Goal: Contribute content: Contribute content

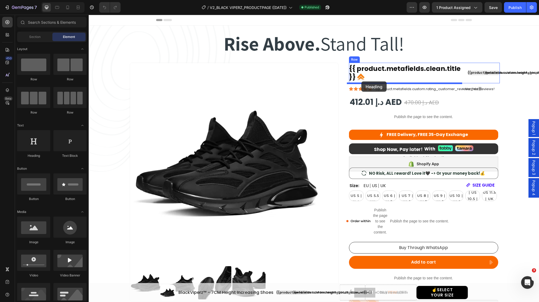
drag, startPoint x: 119, startPoint y: 160, endPoint x: 361, endPoint y: 81, distance: 254.4
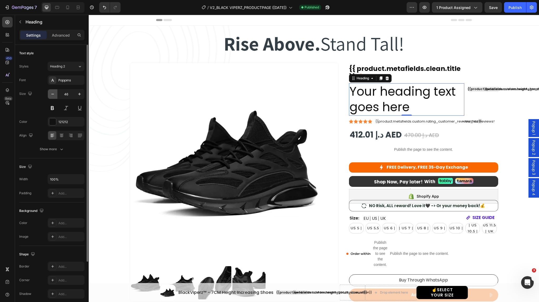
click at [52, 94] on icon "button" at bounding box center [52, 93] width 5 height 5
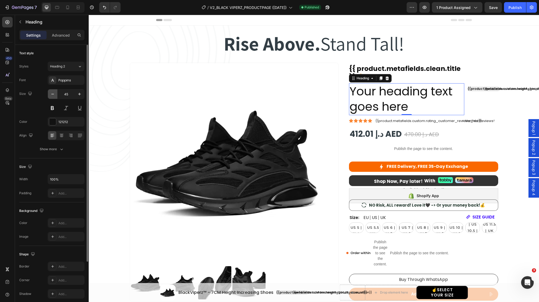
click at [52, 94] on icon "button" at bounding box center [52, 93] width 5 height 5
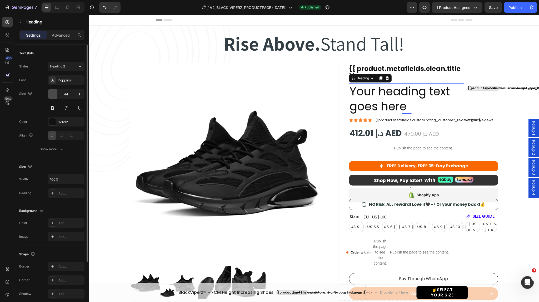
click at [52, 94] on icon "button" at bounding box center [52, 93] width 5 height 5
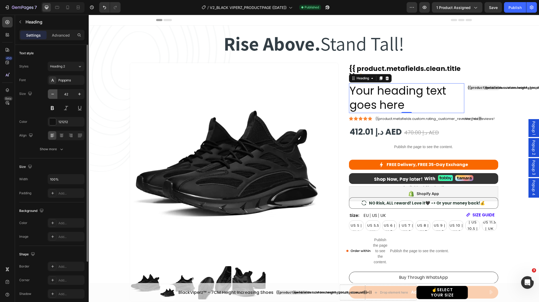
click at [52, 94] on icon "button" at bounding box center [52, 93] width 5 height 5
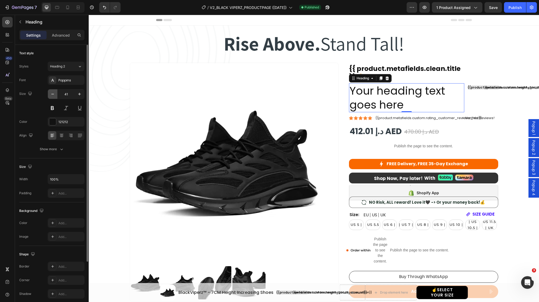
click at [52, 94] on icon "button" at bounding box center [52, 93] width 5 height 5
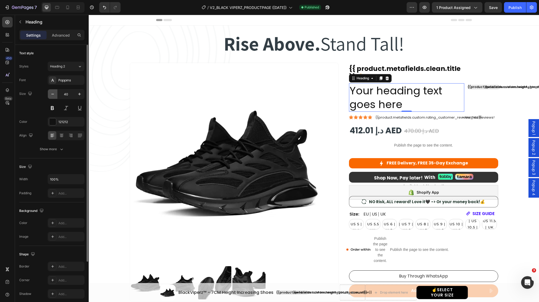
click at [52, 94] on icon "button" at bounding box center [52, 93] width 5 height 5
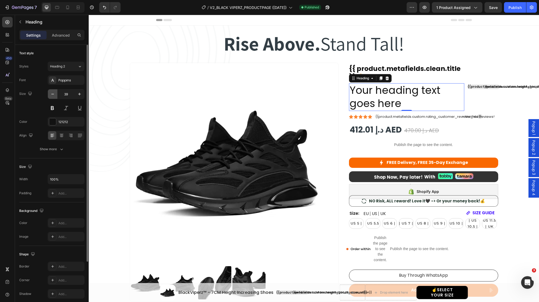
click at [52, 94] on icon "button" at bounding box center [52, 93] width 5 height 5
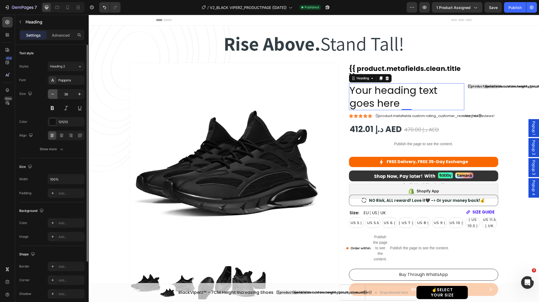
click at [52, 94] on icon "button" at bounding box center [52, 93] width 5 height 5
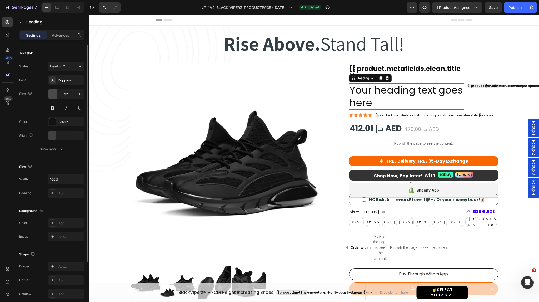
click at [52, 94] on icon "button" at bounding box center [52, 93] width 5 height 5
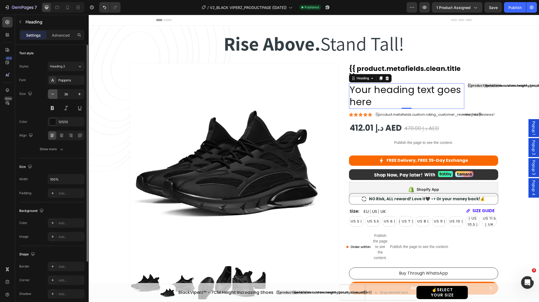
click at [52, 94] on icon "button" at bounding box center [52, 93] width 5 height 5
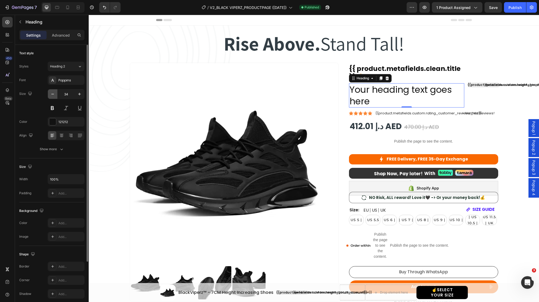
click at [52, 94] on icon "button" at bounding box center [52, 93] width 5 height 5
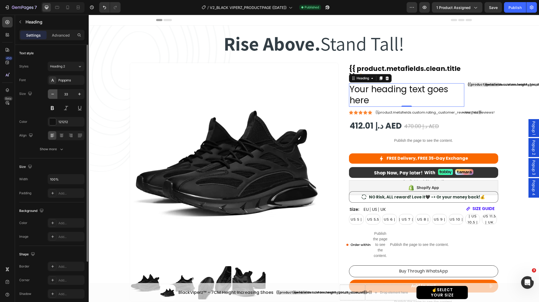
click at [52, 94] on icon "button" at bounding box center [52, 93] width 5 height 5
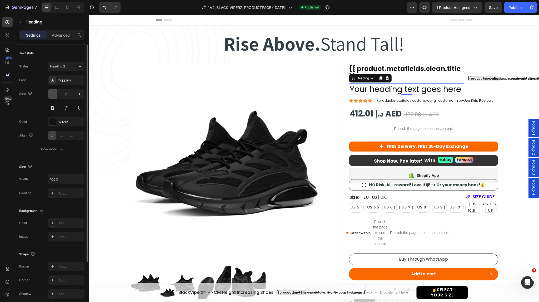
click at [52, 94] on icon "button" at bounding box center [52, 93] width 5 height 5
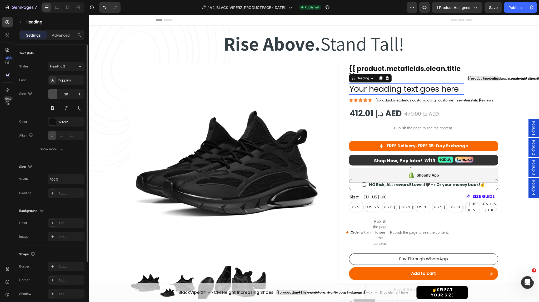
click at [52, 94] on icon "button" at bounding box center [52, 93] width 5 height 5
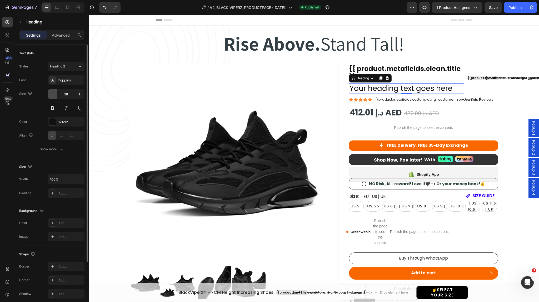
click at [52, 94] on icon "button" at bounding box center [52, 93] width 5 height 5
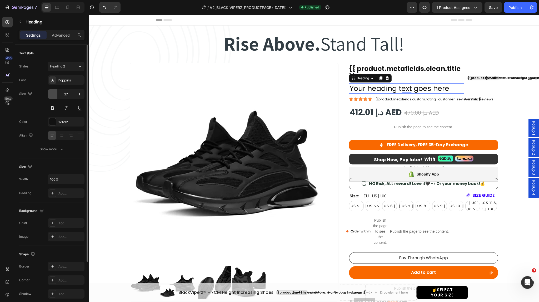
click at [52, 94] on icon "button" at bounding box center [52, 93] width 5 height 5
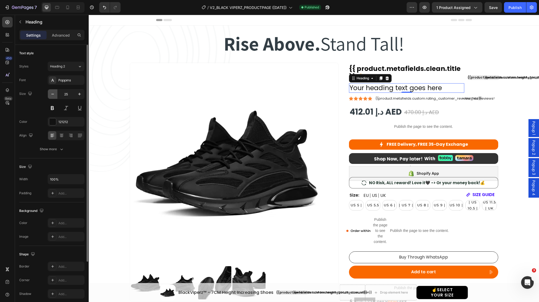
click at [52, 94] on icon "button" at bounding box center [52, 93] width 5 height 5
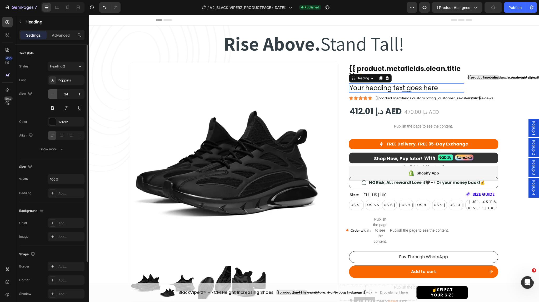
click at [52, 94] on icon "button" at bounding box center [52, 93] width 5 height 5
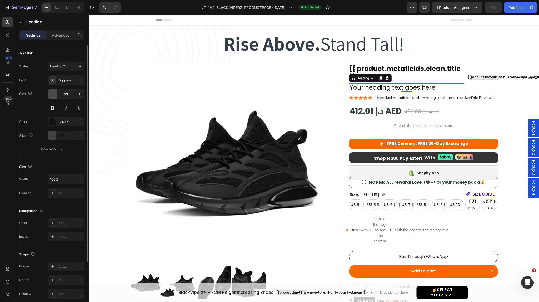
click at [52, 94] on icon "button" at bounding box center [52, 93] width 5 height 5
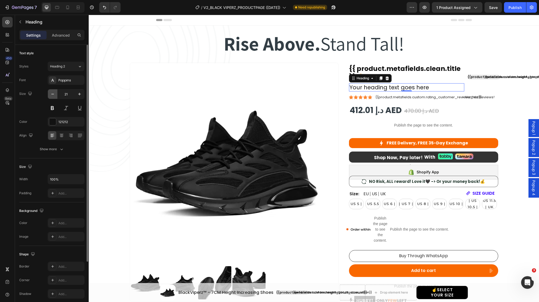
click at [52, 94] on icon "button" at bounding box center [52, 93] width 5 height 5
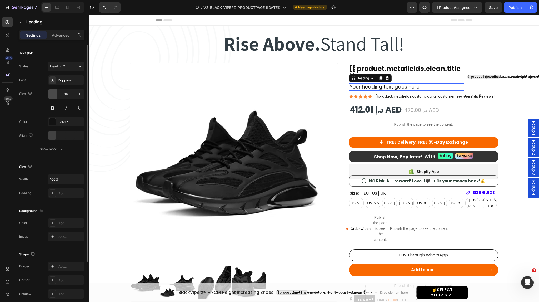
click at [55, 97] on button "button" at bounding box center [52, 93] width 9 height 9
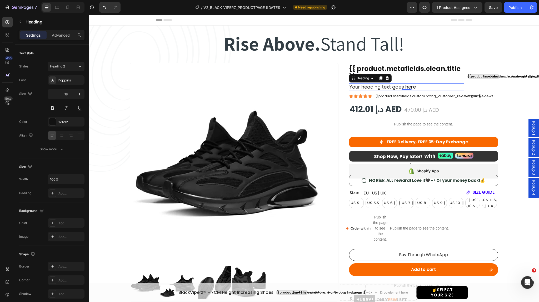
click at [366, 87] on h2 "Your heading text goes here" at bounding box center [406, 86] width 115 height 7
click at [366, 87] on p "Your heading text goes here" at bounding box center [406, 87] width 114 height 6
click at [53, 94] on icon "button" at bounding box center [52, 93] width 5 height 5
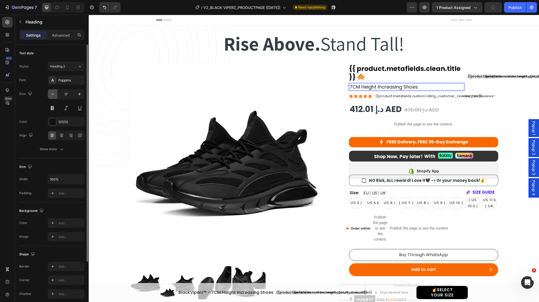
click at [53, 94] on icon "button" at bounding box center [52, 93] width 5 height 5
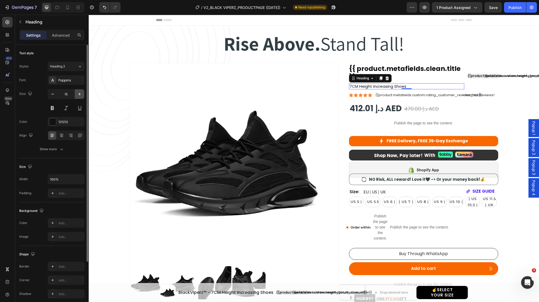
click at [81, 93] on icon "button" at bounding box center [79, 93] width 5 height 5
click at [52, 93] on icon "button" at bounding box center [52, 93] width 5 height 5
click at [513, 6] on div "Publish" at bounding box center [514, 8] width 13 height 6
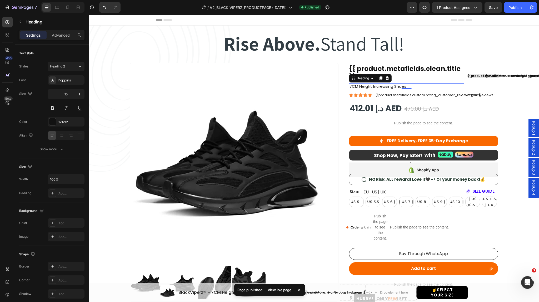
click at [338, 6] on div "/ V2_BLACK VIPERZ_PRODUCTPAGE (13/08/25) Published" at bounding box center [266, 7] width 282 height 11
click at [328, 6] on icon "button" at bounding box center [327, 7] width 5 height 5
click at [105, 8] on icon "Undo/Redo" at bounding box center [104, 7] width 5 height 5
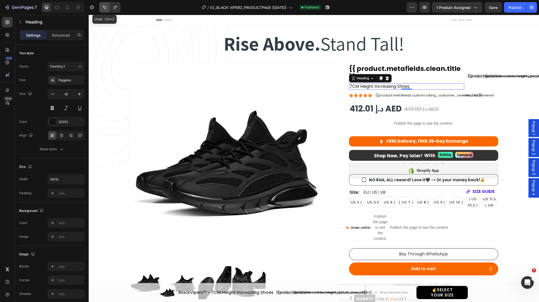
click at [105, 8] on icon "Undo/Redo" at bounding box center [104, 7] width 5 height 5
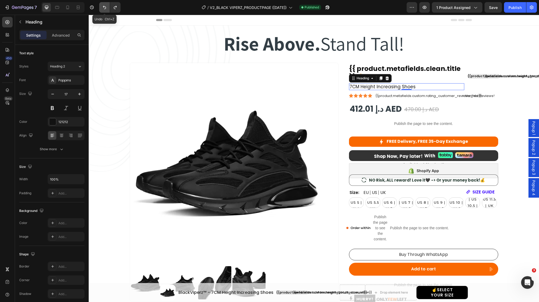
click at [105, 8] on icon "Undo/Redo" at bounding box center [104, 7] width 5 height 5
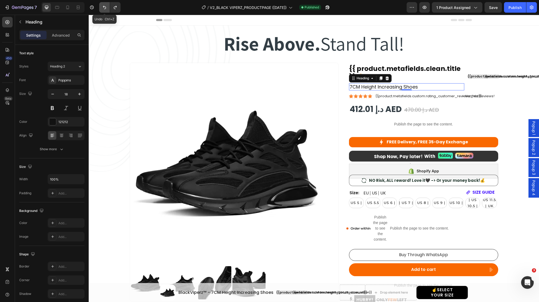
click at [105, 8] on icon "Undo/Redo" at bounding box center [104, 7] width 5 height 5
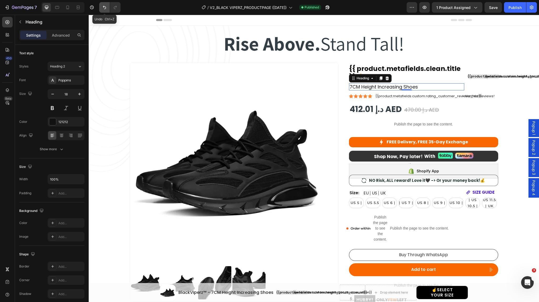
click at [105, 8] on icon "Undo/Redo" at bounding box center [104, 7] width 5 height 5
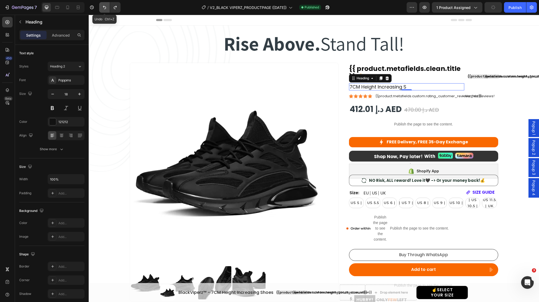
click at [105, 8] on icon "Undo/Redo" at bounding box center [104, 7] width 5 height 5
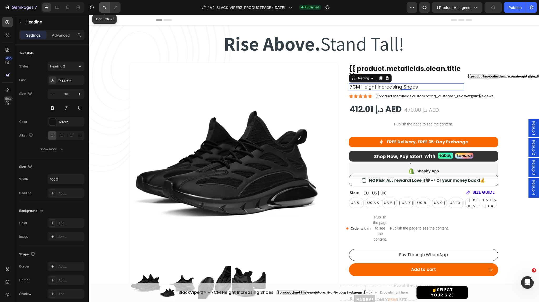
click at [105, 8] on icon "Undo/Redo" at bounding box center [104, 7] width 5 height 5
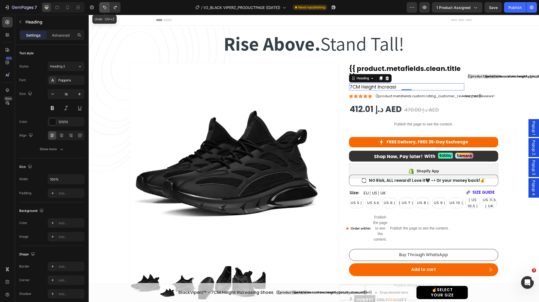
click at [105, 8] on icon "Undo/Redo" at bounding box center [104, 7] width 5 height 5
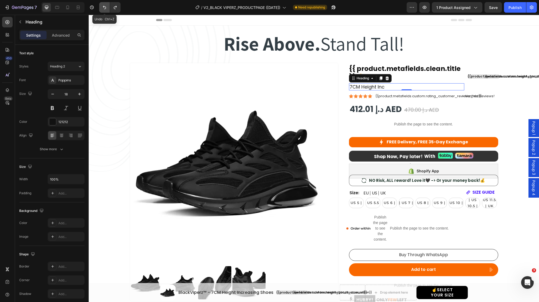
click at [105, 8] on icon "Undo/Redo" at bounding box center [104, 7] width 5 height 5
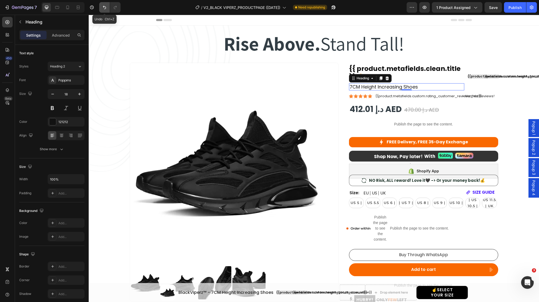
click at [105, 8] on icon "Undo/Redo" at bounding box center [104, 7] width 5 height 5
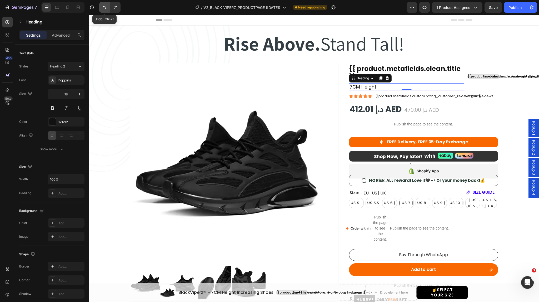
click at [105, 8] on icon "Undo/Redo" at bounding box center [104, 7] width 5 height 5
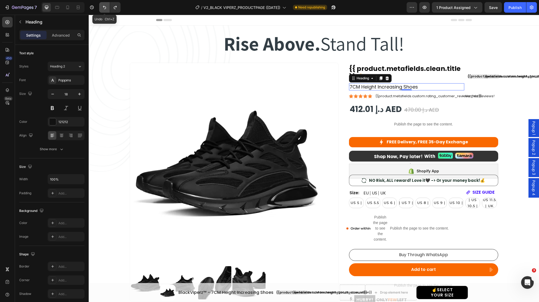
click at [105, 8] on icon "Undo/Redo" at bounding box center [104, 7] width 5 height 5
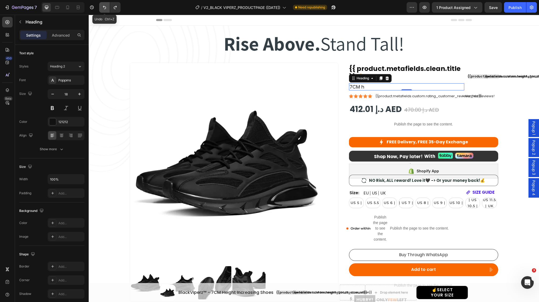
click at [105, 8] on icon "Undo/Redo" at bounding box center [104, 7] width 5 height 5
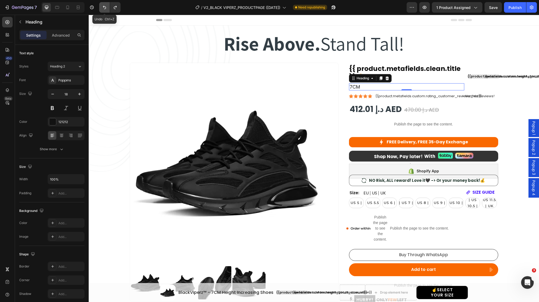
click at [105, 8] on icon "Undo/Redo" at bounding box center [104, 7] width 5 height 5
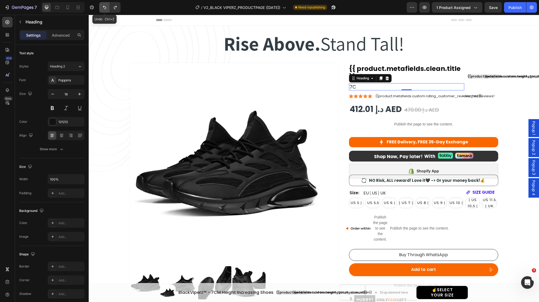
click at [105, 8] on icon "Undo/Redo" at bounding box center [104, 7] width 5 height 5
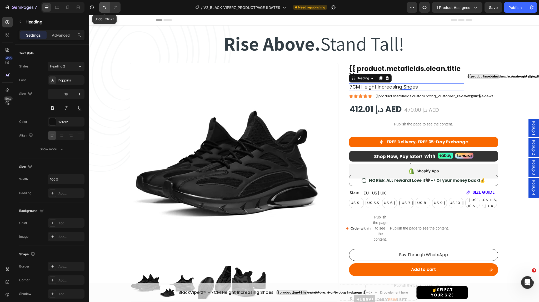
click at [105, 8] on icon "Undo/Redo" at bounding box center [104, 7] width 5 height 5
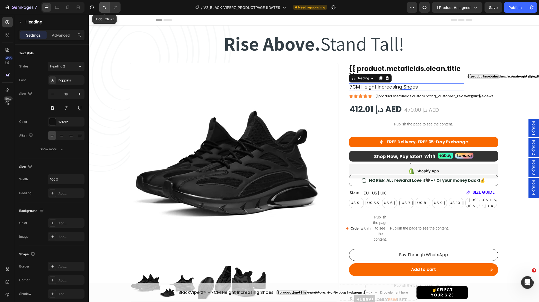
click at [105, 8] on icon "Undo/Redo" at bounding box center [104, 7] width 5 height 5
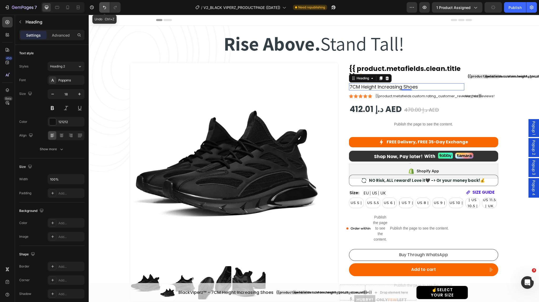
click at [105, 8] on icon "Undo/Redo" at bounding box center [104, 7] width 5 height 5
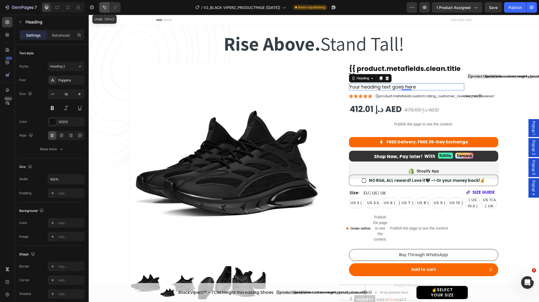
click at [105, 8] on icon "Undo/Redo" at bounding box center [104, 7] width 5 height 5
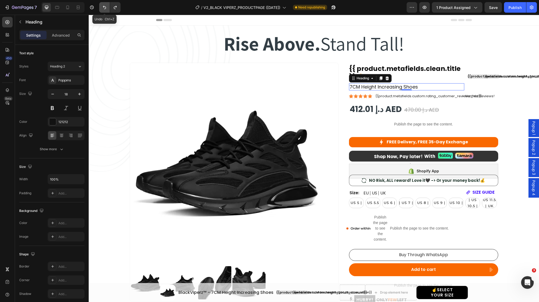
click at [105, 8] on icon "Undo/Redo" at bounding box center [104, 7] width 5 height 5
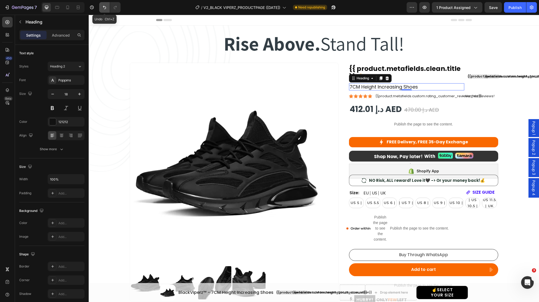
click at [105, 8] on icon "Undo/Redo" at bounding box center [104, 7] width 5 height 5
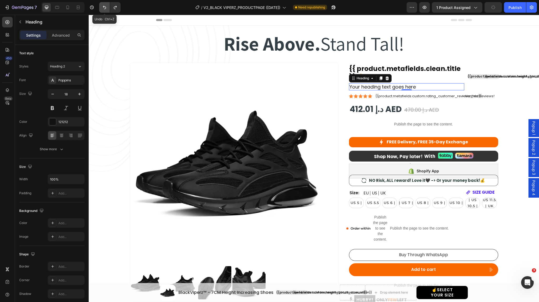
click at [105, 8] on icon "Undo/Redo" at bounding box center [104, 7] width 5 height 5
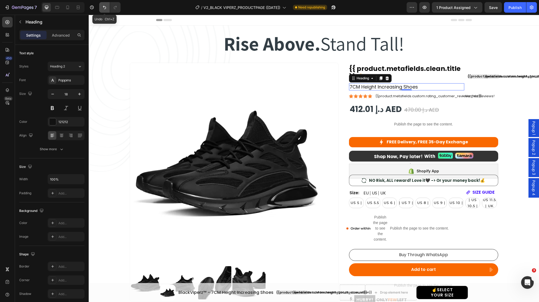
click at [105, 8] on icon "Undo/Redo" at bounding box center [104, 7] width 5 height 5
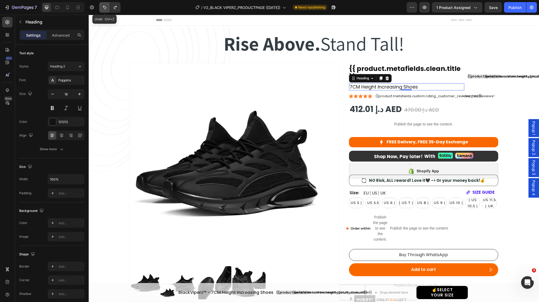
click at [105, 8] on icon "Undo/Redo" at bounding box center [104, 7] width 5 height 5
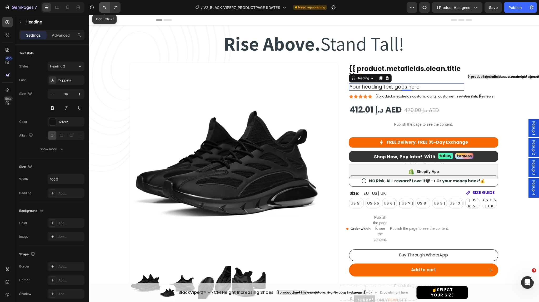
click at [105, 8] on icon "Undo/Redo" at bounding box center [104, 7] width 5 height 5
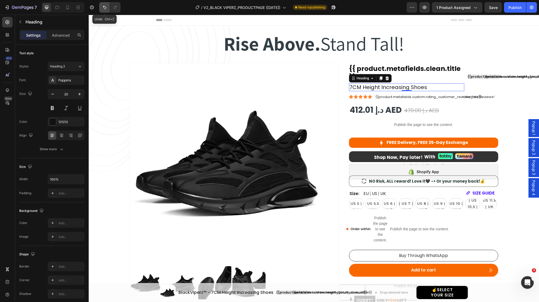
click at [105, 8] on icon "Undo/Redo" at bounding box center [104, 7] width 5 height 5
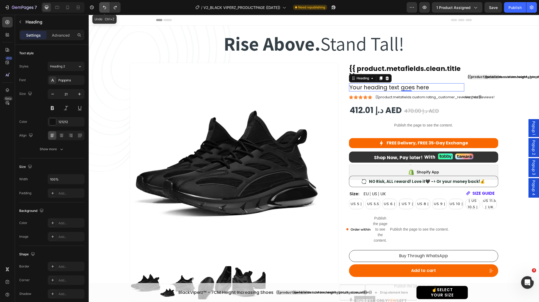
click at [105, 8] on icon "Undo/Redo" at bounding box center [104, 7] width 5 height 5
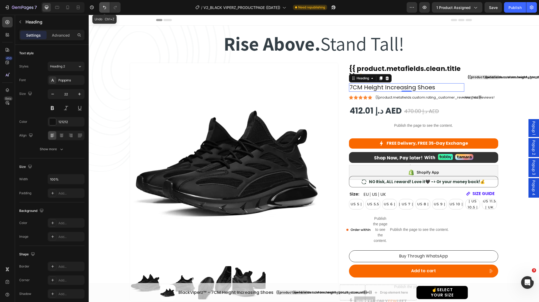
click at [105, 8] on icon "Undo/Redo" at bounding box center [104, 7] width 5 height 5
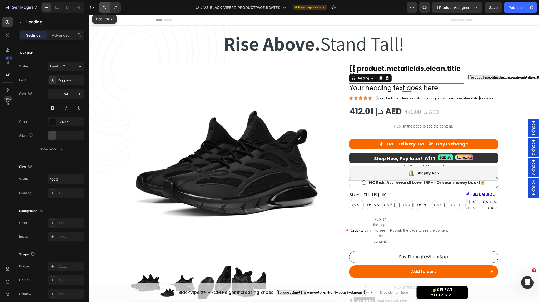
click at [105, 8] on icon "Undo/Redo" at bounding box center [104, 7] width 5 height 5
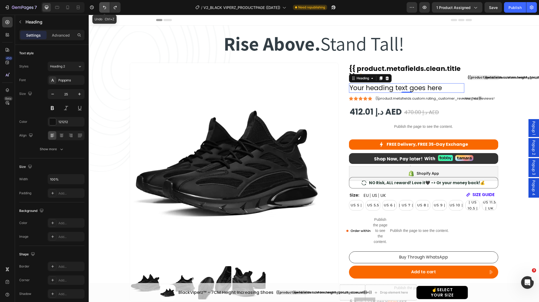
click at [105, 8] on icon "Undo/Redo" at bounding box center [104, 7] width 5 height 5
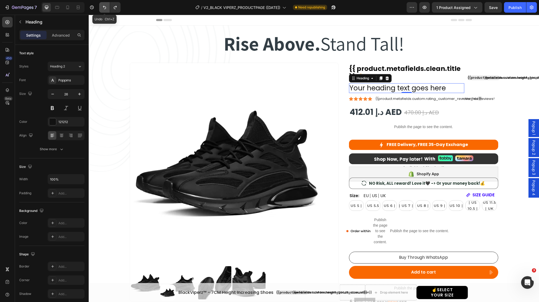
click at [105, 8] on icon "Undo/Redo" at bounding box center [104, 7] width 5 height 5
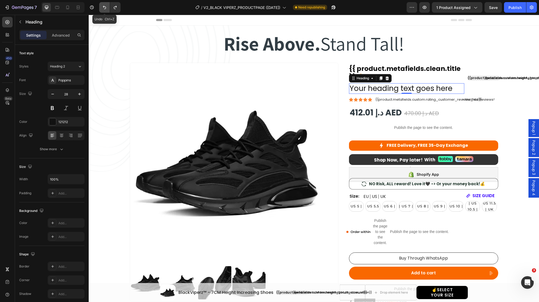
click at [105, 8] on icon "Undo/Redo" at bounding box center [104, 7] width 5 height 5
type input "29"
click at [105, 8] on icon "Undo/Redo" at bounding box center [104, 7] width 5 height 5
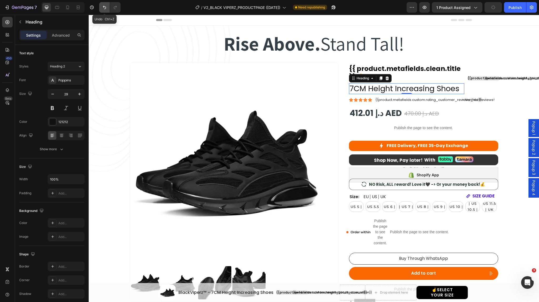
click at [105, 8] on icon "Undo/Redo" at bounding box center [104, 7] width 5 height 5
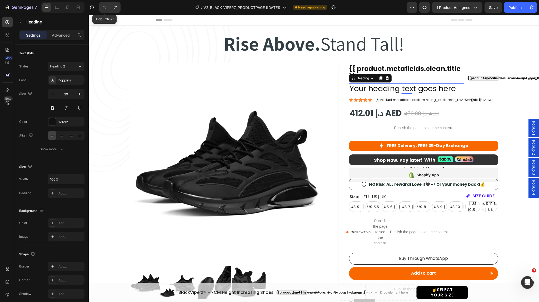
click at [105, 8] on icon "Undo/Redo" at bounding box center [104, 7] width 5 height 5
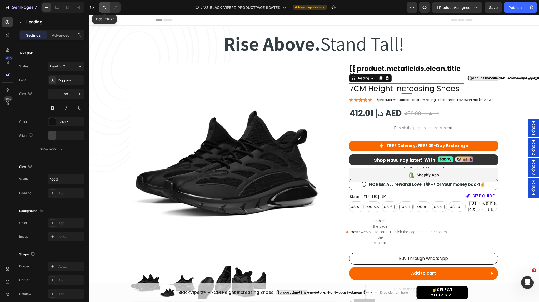
click at [105, 8] on icon "Undo/Redo" at bounding box center [104, 7] width 5 height 5
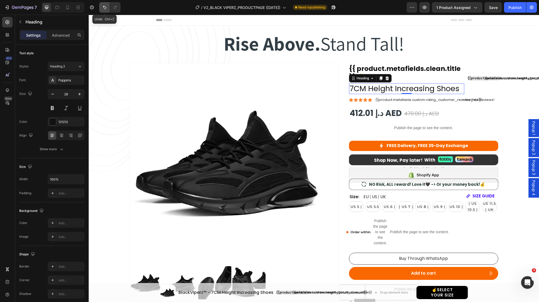
click at [105, 8] on icon "Undo/Redo" at bounding box center [104, 7] width 5 height 5
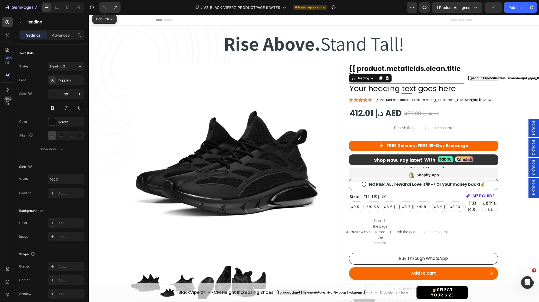
click at [105, 8] on icon "Undo/Redo" at bounding box center [104, 7] width 5 height 5
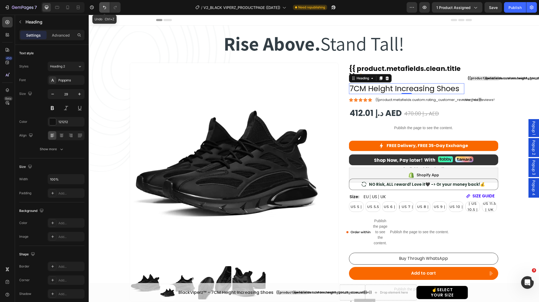
click at [105, 8] on icon "Undo/Redo" at bounding box center [104, 7] width 5 height 5
click at [103, 8] on icon "Undo/Redo" at bounding box center [104, 7] width 5 height 5
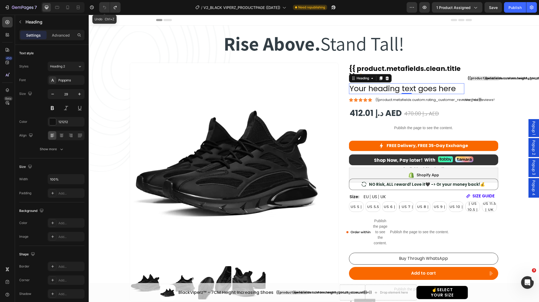
click at [103, 8] on icon "Undo/Redo" at bounding box center [104, 7] width 5 height 5
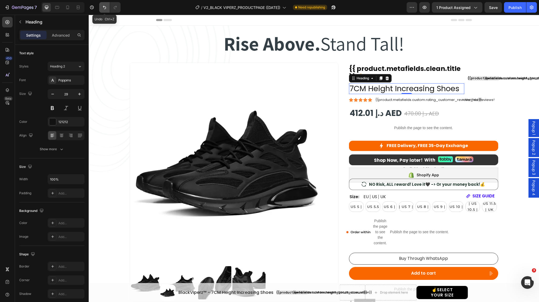
click at [103, 8] on icon "Undo/Redo" at bounding box center [104, 7] width 5 height 5
click at [385, 79] on icon at bounding box center [386, 78] width 3 height 4
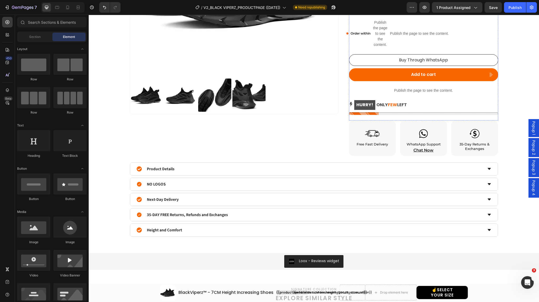
scroll to position [198, 0]
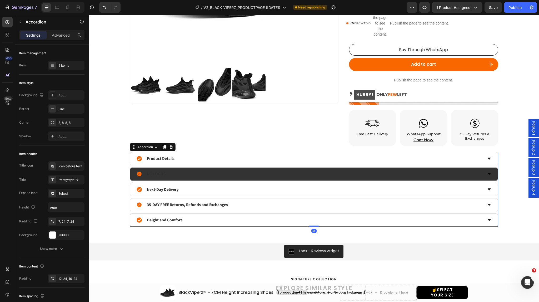
click at [489, 172] on div "NO LOGOS" at bounding box center [313, 173] width 367 height 13
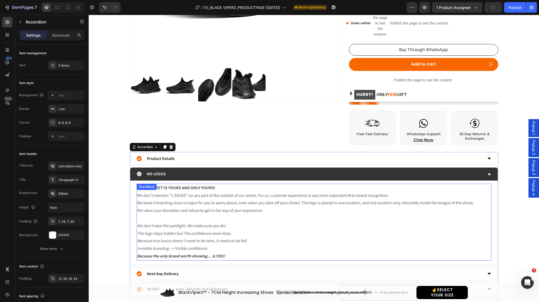
scroll to position [262, 0]
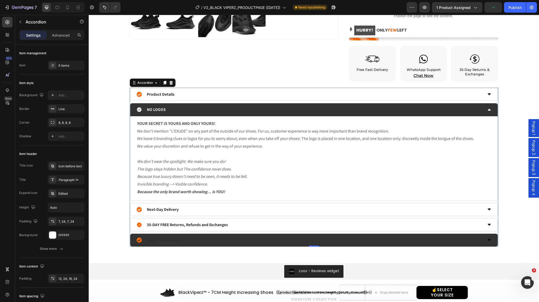
click at [488, 239] on icon at bounding box center [489, 240] width 3 height 2
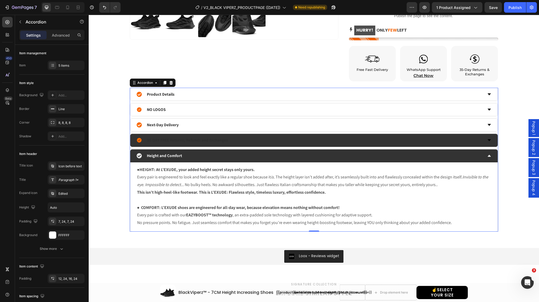
click at [487, 136] on div "35-DAY FREE Returns, Refunds and Exchanges" at bounding box center [313, 140] width 367 height 13
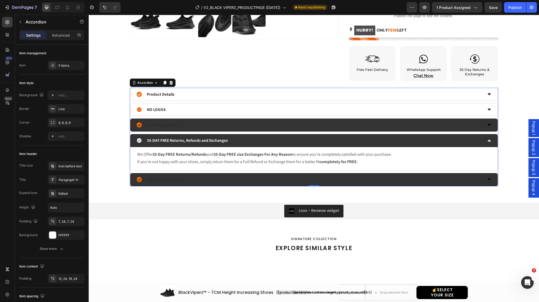
click at [488, 124] on icon at bounding box center [489, 125] width 3 height 2
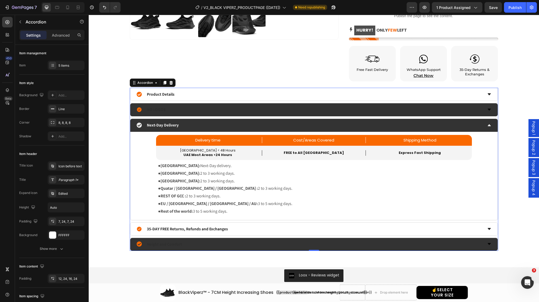
click at [487, 111] on div "NO LOGOS" at bounding box center [313, 109] width 367 height 13
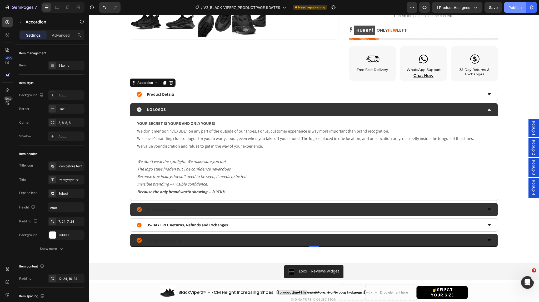
click at [515, 9] on div "Publish" at bounding box center [514, 8] width 13 height 6
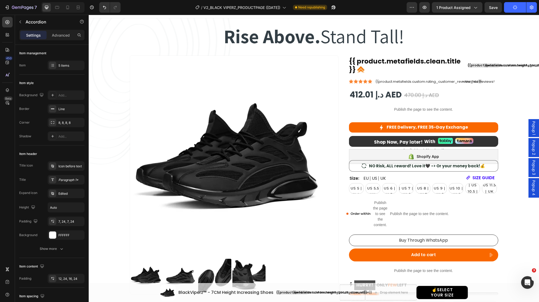
scroll to position [0, 0]
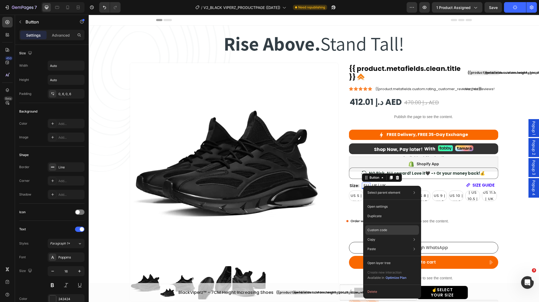
click at [383, 230] on p "Custom code" at bounding box center [377, 229] width 20 height 5
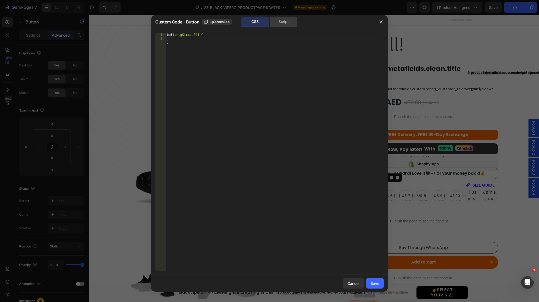
click at [284, 26] on div "Script" at bounding box center [284, 22] width 28 height 11
click at [379, 23] on icon "button" at bounding box center [381, 22] width 4 height 4
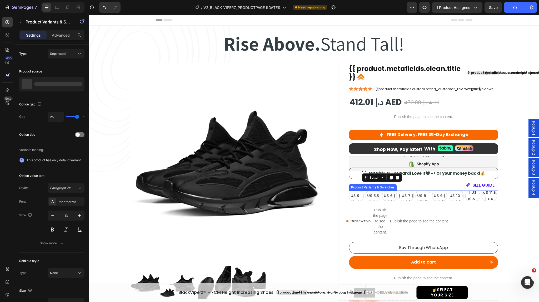
click at [363, 196] on div "EU 37 | US 5 | UK 4.5 EU 37 | US 5 | [GEOGRAPHIC_DATA] 4.5 EU 37 | US 5 | UK 4.…" at bounding box center [423, 195] width 149 height 11
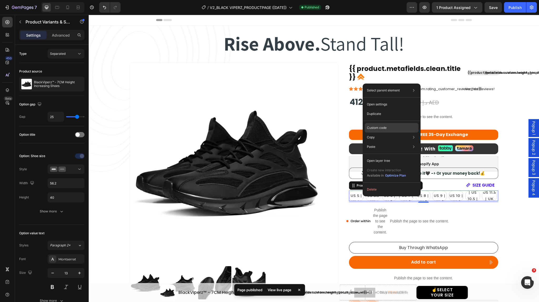
click at [386, 128] on p "Custom code" at bounding box center [377, 127] width 20 height 5
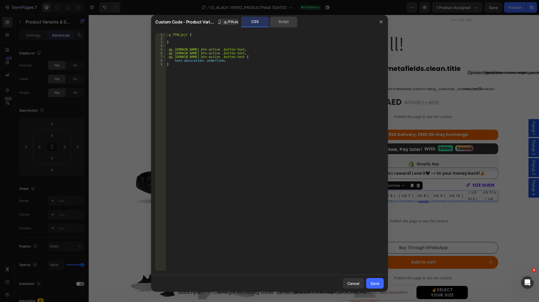
click at [281, 23] on div "Script" at bounding box center [284, 22] width 28 height 11
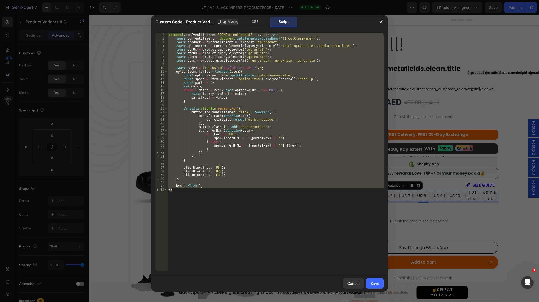
click at [266, 197] on div "document . addEventListener ( "DOMContentLoaded" , ( event ) => { const current…" at bounding box center [275, 151] width 216 height 237
type textarea "})"
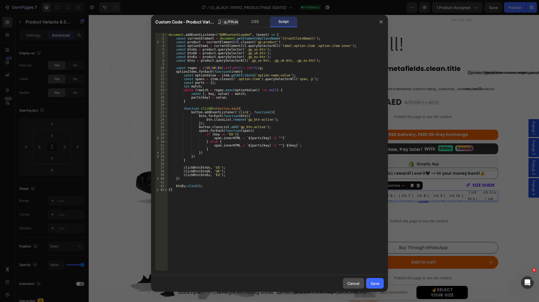
click at [354, 283] on div "Cancel" at bounding box center [353, 283] width 12 height 6
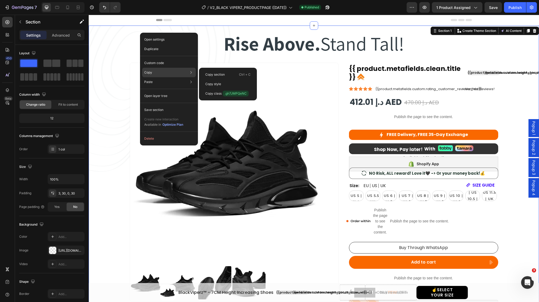
click at [150, 72] on p "Copy" at bounding box center [148, 72] width 8 height 5
click at [213, 73] on p "Copy section" at bounding box center [214, 74] width 19 height 5
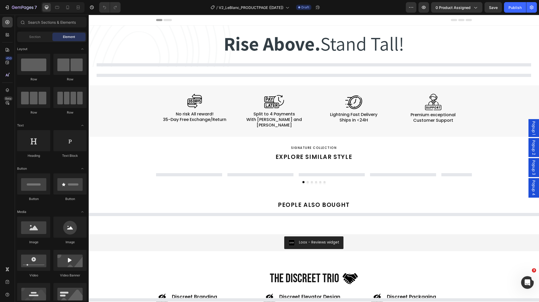
select select "EU 39 | US 6 | UK 5.5"
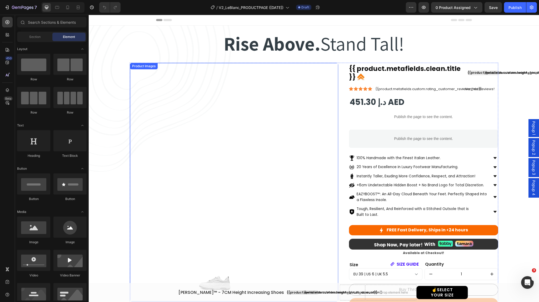
scroll to position [166, 0]
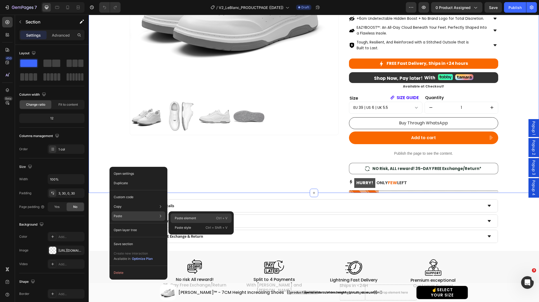
click at [180, 217] on p "Paste element" at bounding box center [185, 218] width 21 height 5
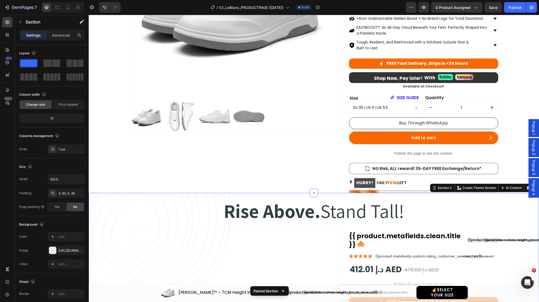
scroll to position [325, 0]
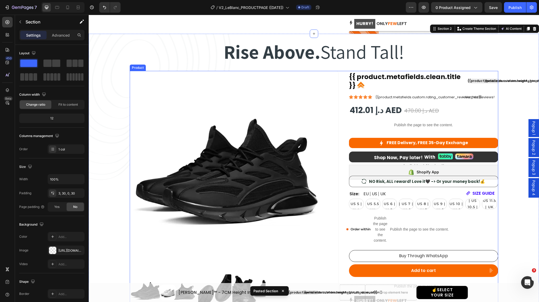
click at [339, 80] on div "Product Images {{ product.metafields.clean.title }} Custom Code {{product.metaf…" at bounding box center [314, 211] width 368 height 281
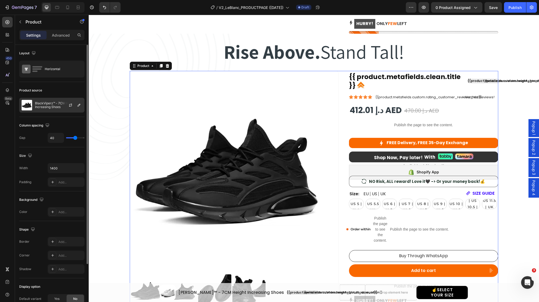
click at [26, 102] on img at bounding box center [27, 105] width 11 height 11
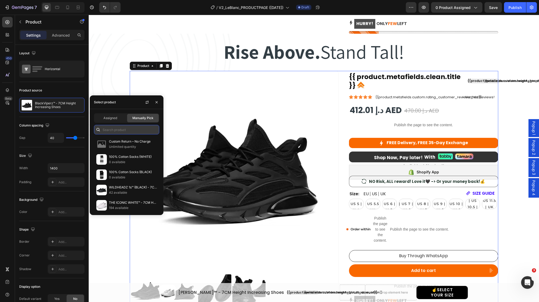
click at [116, 131] on input "text" at bounding box center [126, 129] width 65 height 9
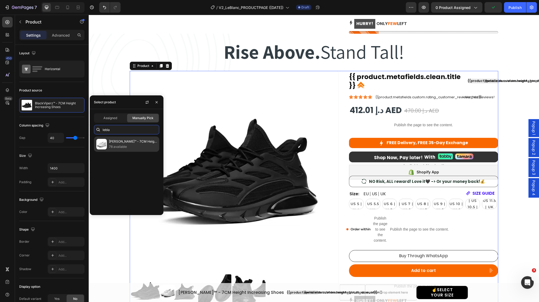
type input "lebla"
click at [119, 143] on p "[PERSON_NAME]™ - 7CM Height Increasing Shoes" at bounding box center [133, 141] width 48 height 5
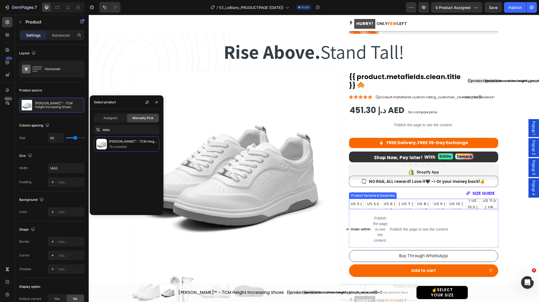
click at [413, 202] on div "EU 37 | US 5 | UK 4.5 EU 37 | US 5 | [GEOGRAPHIC_DATA] 4.5 EU 37 | US 5 | UK 4.…" at bounding box center [423, 203] width 149 height 11
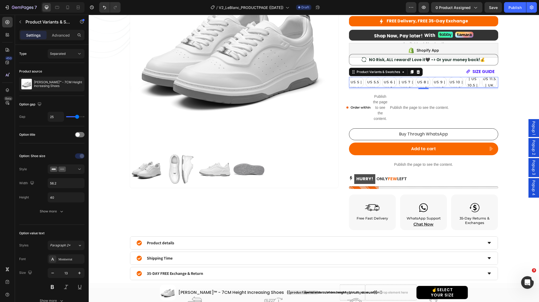
scroll to position [447, 0]
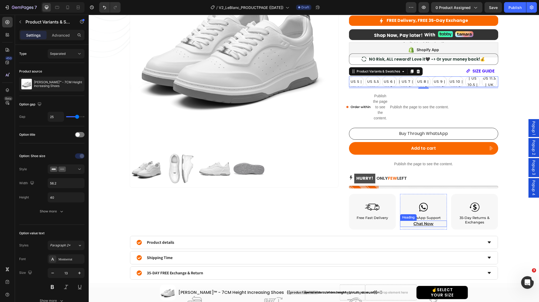
click at [422, 223] on h2 "Chat Now" at bounding box center [423, 223] width 47 height 6
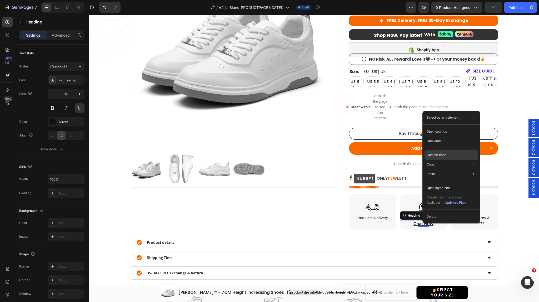
click at [442, 156] on p "Custom code" at bounding box center [437, 154] width 20 height 5
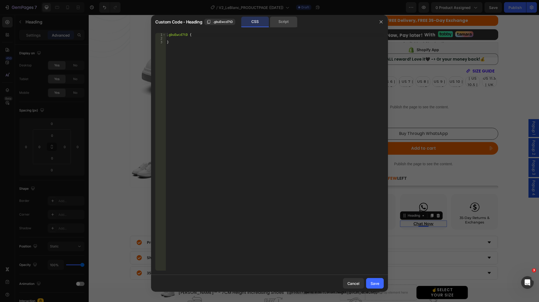
click at [286, 221] on div "Script" at bounding box center [225, 243] width 368 height 44
click at [383, 22] on icon "button" at bounding box center [381, 22] width 4 height 4
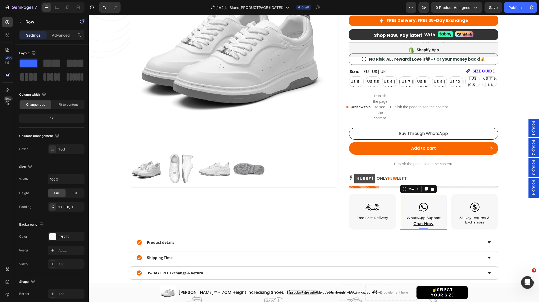
click at [414, 195] on div "Image WhatsApp Support Heading Chat Now Heading Row 0" at bounding box center [423, 212] width 47 height 36
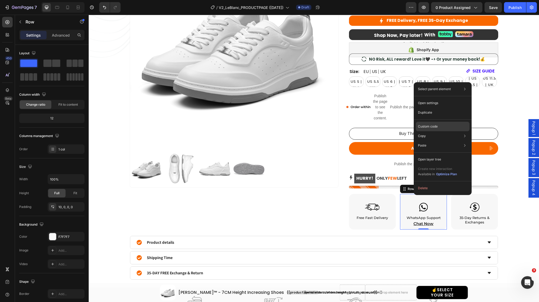
click at [436, 125] on p "Custom code" at bounding box center [428, 126] width 20 height 5
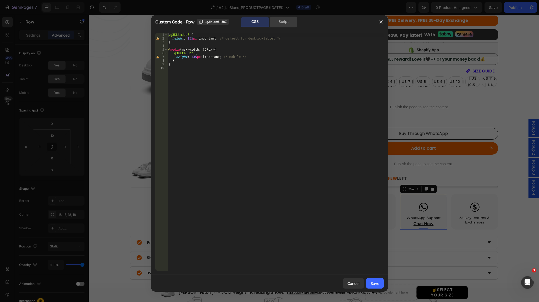
click at [283, 21] on div "Script" at bounding box center [284, 22] width 28 height 11
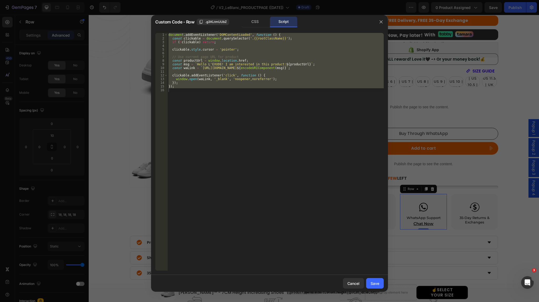
type textarea "});"
click at [275, 106] on div "document . addEventListener ( 'DOMContentLoaded' , function ( ) { const clickab…" at bounding box center [275, 151] width 216 height 237
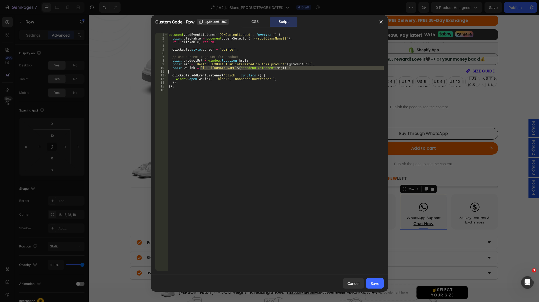
drag, startPoint x: 199, startPoint y: 68, endPoint x: 253, endPoint y: 70, distance: 54.0
click at [253, 70] on div "document . addEventListener ( 'DOMContentLoaded' , function ( ) { const clickab…" at bounding box center [275, 155] width 216 height 245
type textarea "const waLink = `https://[DOMAIN_NAME]/971505051909?text=${encodeURIComponent(ms…"
click at [256, 92] on div "document . addEventListener ( 'DOMContentLoaded' , function ( ) { const clickab…" at bounding box center [275, 155] width 216 height 245
click at [353, 283] on div "Cancel" at bounding box center [353, 283] width 12 height 6
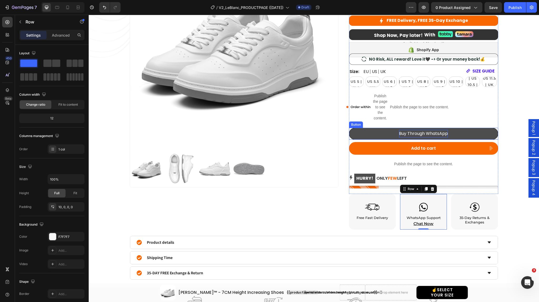
click at [412, 134] on p "Buy Through WhatsApp" at bounding box center [423, 134] width 49 height 8
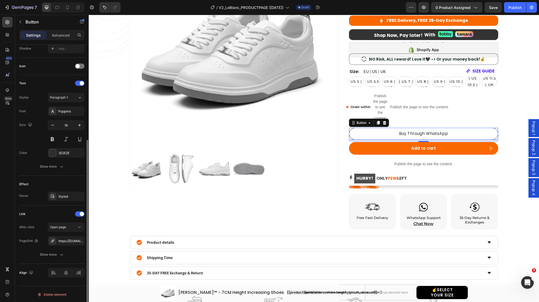
scroll to position [146, 0]
click at [67, 238] on div "https://[DOMAIN_NAME]/971505051909?text=Hello%20L'EXUDE!%20I%20am%20interested%…" at bounding box center [65, 240] width 15 height 5
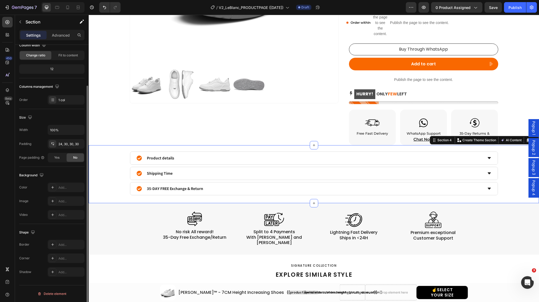
scroll to position [0, 0]
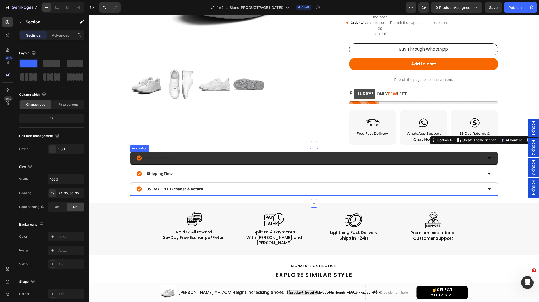
click at [487, 159] on icon at bounding box center [489, 158] width 4 height 4
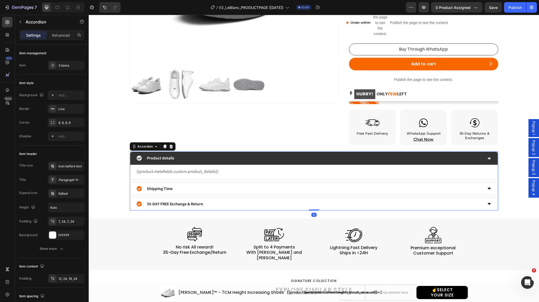
click at [487, 159] on icon at bounding box center [489, 158] width 4 height 4
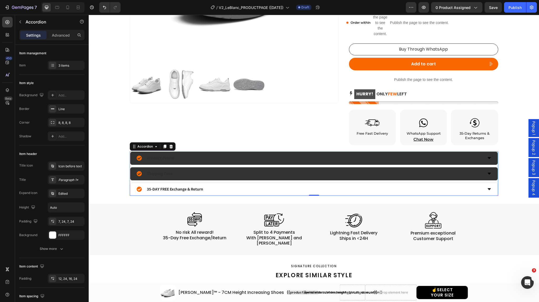
click at [488, 173] on icon at bounding box center [489, 173] width 3 height 2
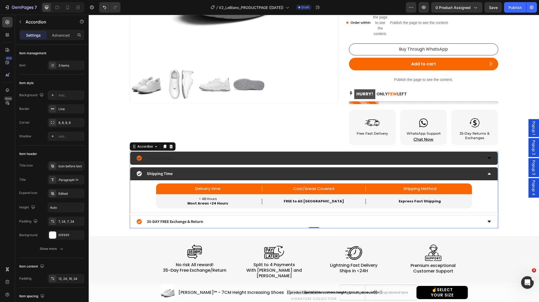
click at [488, 173] on icon at bounding box center [489, 173] width 3 height 2
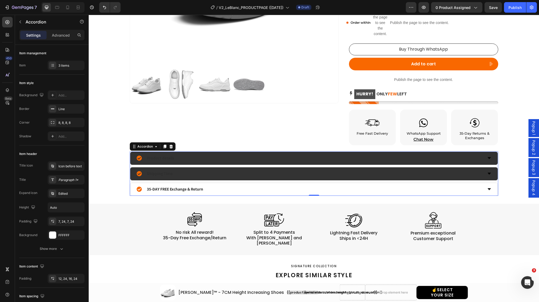
click at [488, 173] on icon at bounding box center [489, 173] width 3 height 2
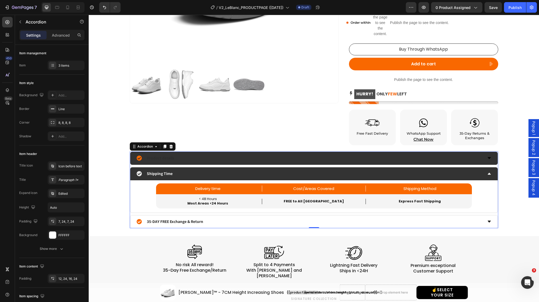
click at [488, 173] on icon at bounding box center [489, 173] width 3 height 2
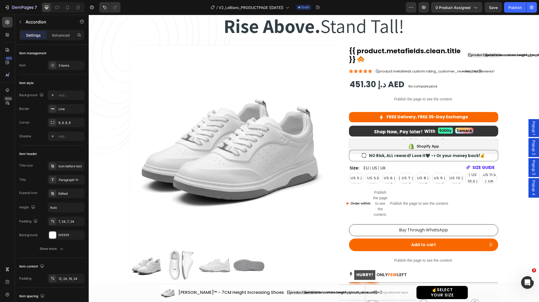
select select "EU 39 | US 6 | UK 5.5"
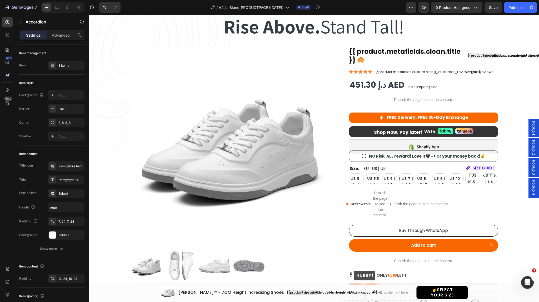
scroll to position [264, 0]
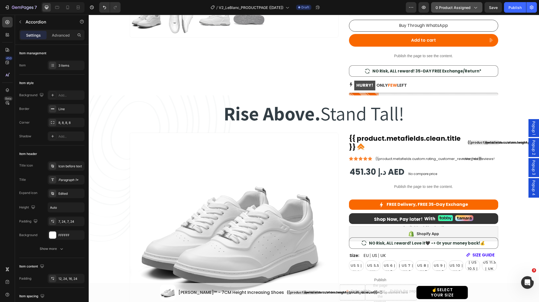
click at [466, 7] on span "0 product assigned" at bounding box center [452, 8] width 35 height 6
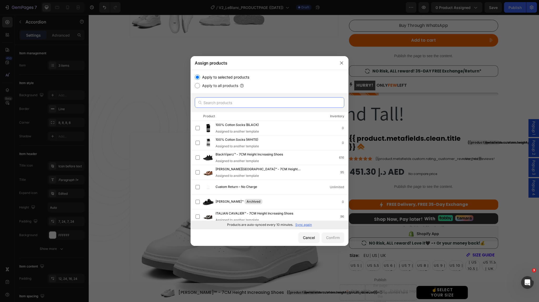
click at [276, 107] on input "text" at bounding box center [269, 102] width 149 height 11
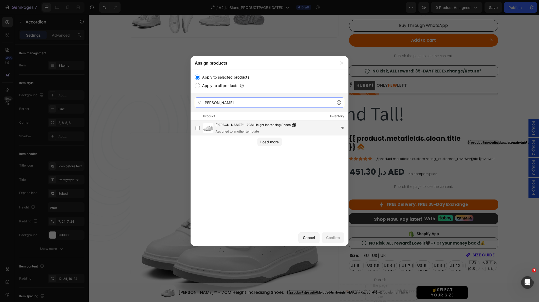
type input "[PERSON_NAME]"
click at [226, 129] on div "Assigned to another template" at bounding box center [257, 131] width 83 height 5
click at [230, 129] on div "Assigned to another template" at bounding box center [257, 131] width 83 height 5
click at [329, 235] on div "Confirm" at bounding box center [333, 237] width 14 height 6
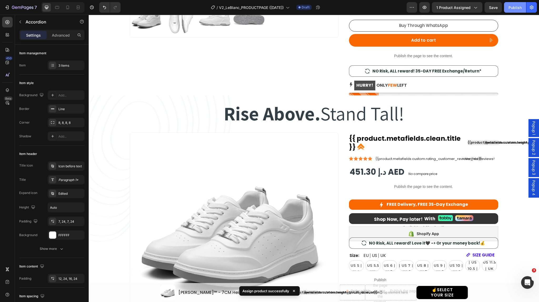
click at [516, 8] on div "Publish" at bounding box center [514, 8] width 13 height 6
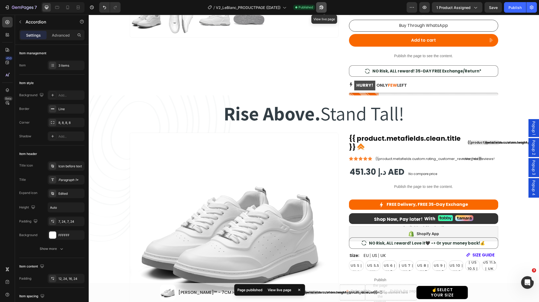
click at [322, 7] on icon "button" at bounding box center [321, 7] width 5 height 5
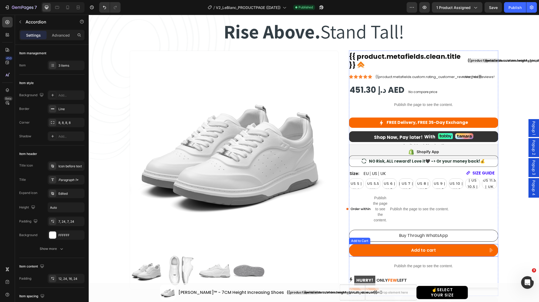
scroll to position [434, 0]
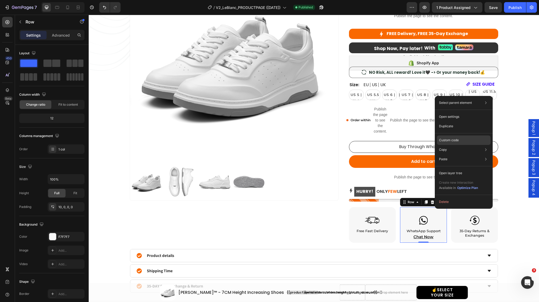
click at [458, 138] on p "Custom code" at bounding box center [449, 140] width 20 height 5
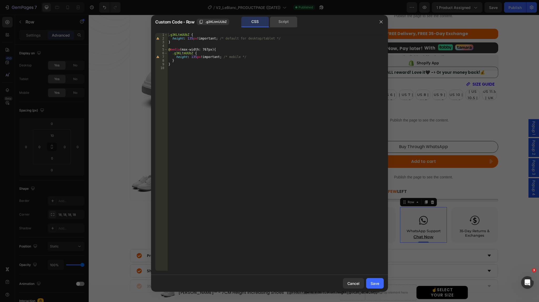
click at [282, 23] on div "Script" at bounding box center [284, 22] width 28 height 11
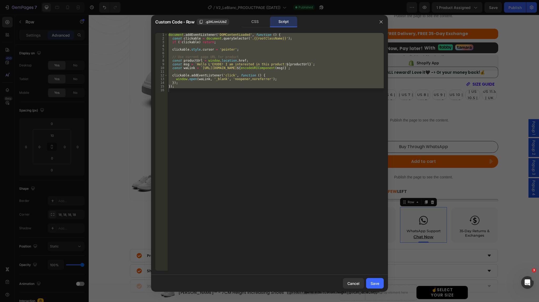
type textarea "});"
click at [284, 105] on div "document . addEventListener ( 'DOMContentLoaded' , function ( ) { const clickab…" at bounding box center [275, 151] width 216 height 237
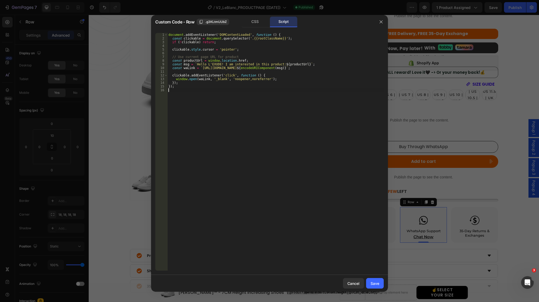
type textarea "});"
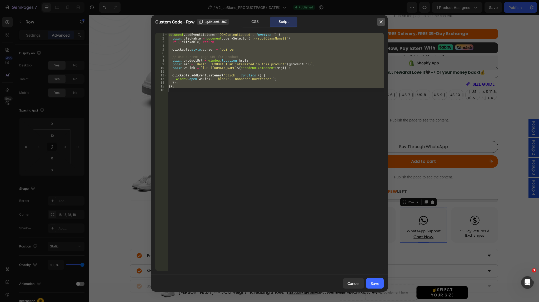
click at [380, 22] on icon "button" at bounding box center [381, 22] width 4 height 4
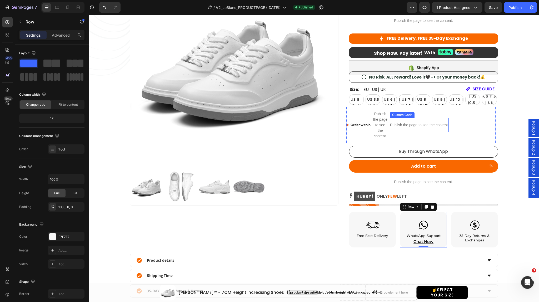
scroll to position [428, 0]
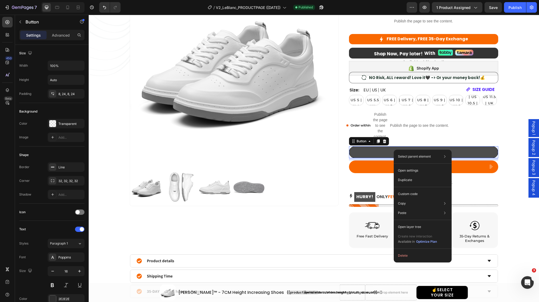
click at [365, 153] on link "Buy Through WhatsApp" at bounding box center [423, 152] width 149 height 12
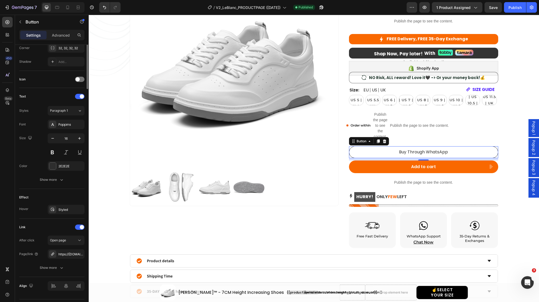
scroll to position [146, 0]
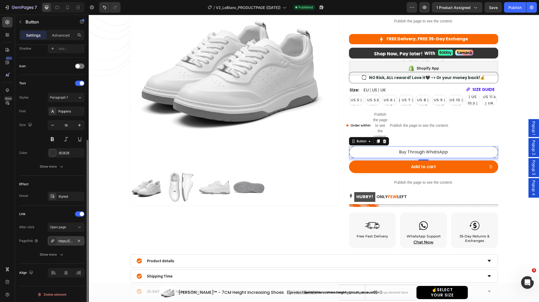
click at [62, 239] on div "https://[DOMAIN_NAME]/971505051909?text=Hello%20L'EXUDE!%20I%20am%20interested%…" at bounding box center [65, 240] width 15 height 5
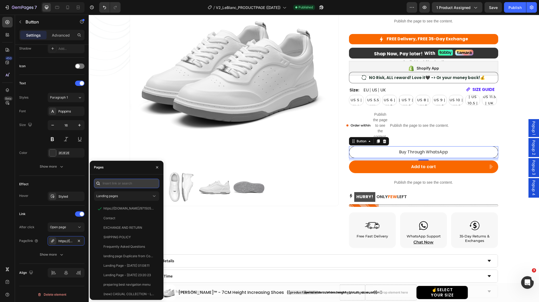
click at [119, 186] on input "text" at bounding box center [126, 182] width 65 height 9
paste input "[URL][DOMAIN_NAME]"
type input "[URL][DOMAIN_NAME]"
click at [115, 183] on input "text" at bounding box center [126, 182] width 65 height 9
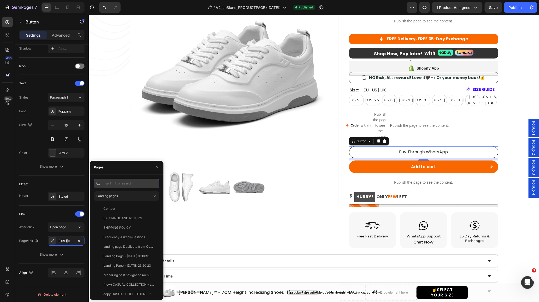
click at [113, 182] on input "text" at bounding box center [126, 182] width 65 height 9
click at [66, 239] on div "[URL][DOMAIN_NAME]" at bounding box center [65, 240] width 15 height 5
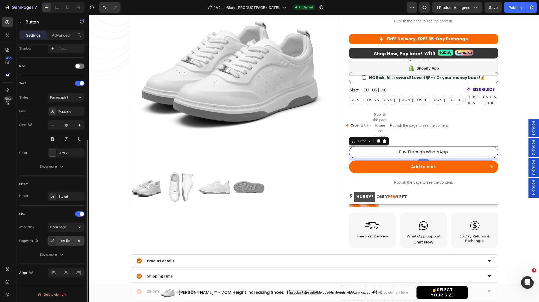
click at [66, 239] on div "[URL][DOMAIN_NAME]" at bounding box center [65, 240] width 15 height 5
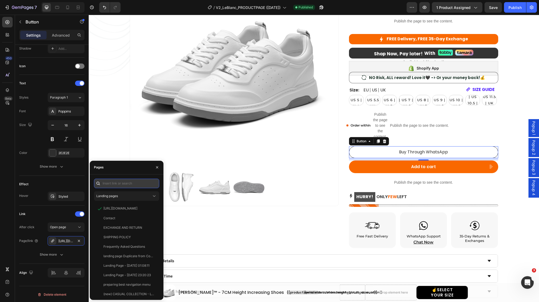
click at [115, 182] on input "text" at bounding box center [126, 182] width 65 height 9
paste input "[URL][DOMAIN_NAME]"
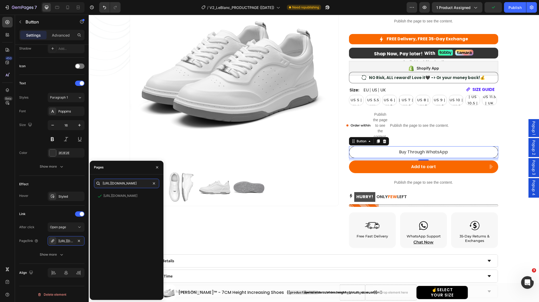
type input "[URL][DOMAIN_NAME]"
click at [130, 196] on div "[URL][DOMAIN_NAME]" at bounding box center [120, 195] width 34 height 5
click at [136, 183] on input "[URL][DOMAIN_NAME]" at bounding box center [126, 182] width 65 height 9
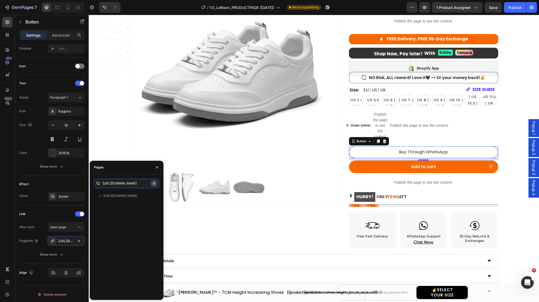
scroll to position [0, 179]
drag, startPoint x: 225, startPoint y: 198, endPoint x: 166, endPoint y: 181, distance: 61.0
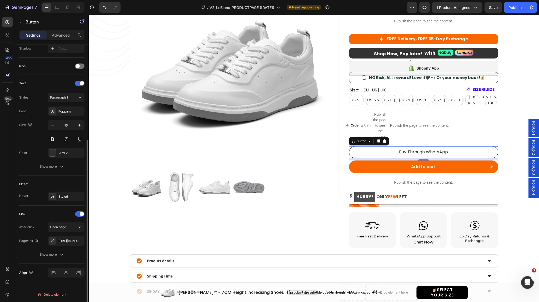
scroll to position [0, 0]
click at [48, 214] on div "Link" at bounding box center [51, 213] width 65 height 8
click at [80, 226] on icon at bounding box center [79, 226] width 5 height 5
click at [54, 214] on div "Link" at bounding box center [51, 213] width 65 height 8
click at [513, 7] on div "Publish" at bounding box center [514, 8] width 13 height 6
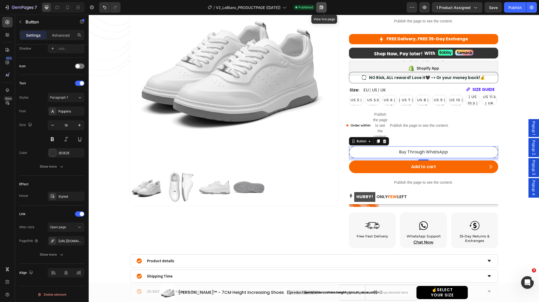
click at [324, 6] on icon "button" at bounding box center [321, 7] width 5 height 5
click at [104, 10] on icon "Undo/Redo" at bounding box center [104, 7] width 5 height 5
click at [68, 240] on div "https://[DOMAIN_NAME]/971505051909?text=Hello%20L'EXUDE!%20I%20am%20interested%…" at bounding box center [65, 240] width 15 height 5
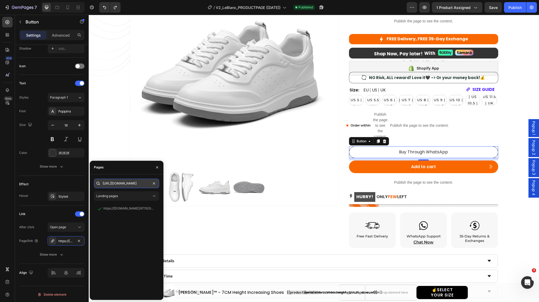
click at [125, 185] on input "[URL][DOMAIN_NAME]" at bounding box center [126, 182] width 65 height 9
drag, startPoint x: 213, startPoint y: 200, endPoint x: 171, endPoint y: 184, distance: 45.7
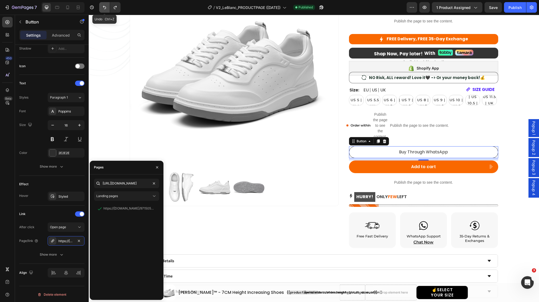
click at [103, 8] on icon "Undo/Redo" at bounding box center [104, 7] width 5 height 5
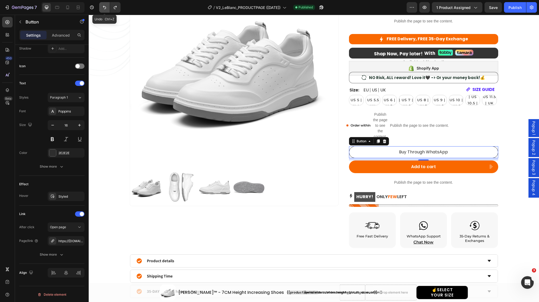
click at [103, 8] on icon "Undo/Redo" at bounding box center [104, 7] width 5 height 5
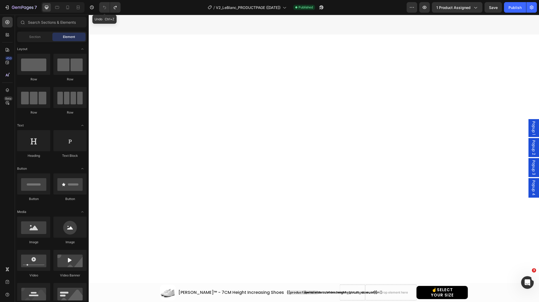
select select "EU 39 | US 6 | UK 5.5"
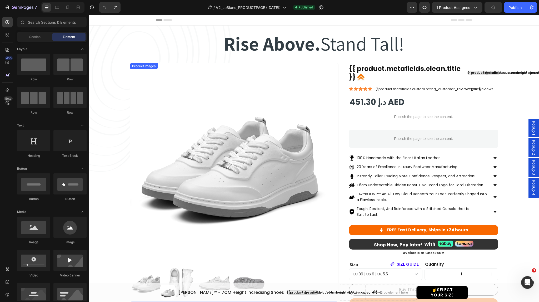
scroll to position [257, 0]
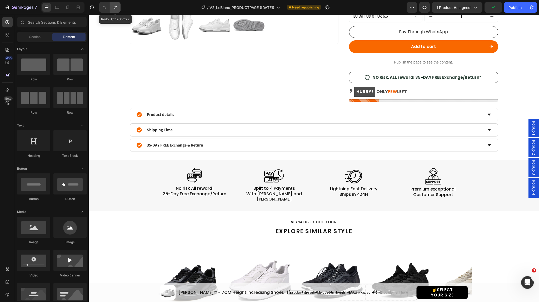
click at [114, 9] on icon "Undo/Redo" at bounding box center [115, 7] width 5 height 5
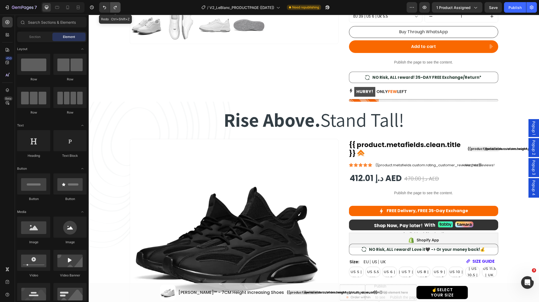
click at [117, 6] on icon "Undo/Redo" at bounding box center [115, 7] width 5 height 5
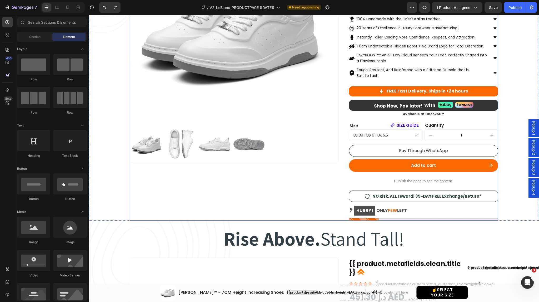
scroll to position [138, 0]
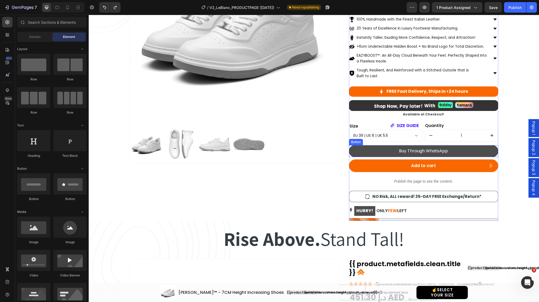
click at [395, 150] on link "Buy Through WhatsApp" at bounding box center [423, 151] width 149 height 12
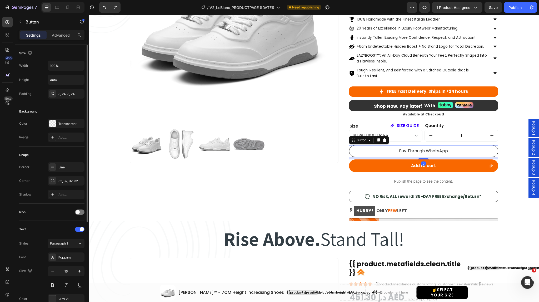
scroll to position [105, 0]
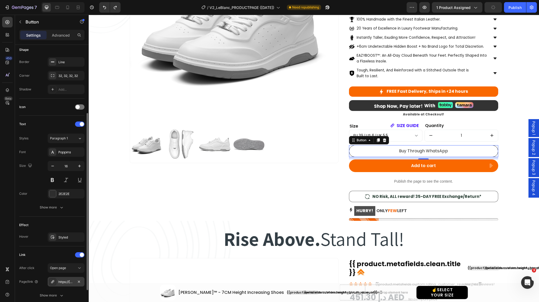
click at [63, 282] on div "https://[DOMAIN_NAME]/971505051909?text=Hello%20L'EXUDE!%20I%20am%20interested%…" at bounding box center [65, 281] width 15 height 5
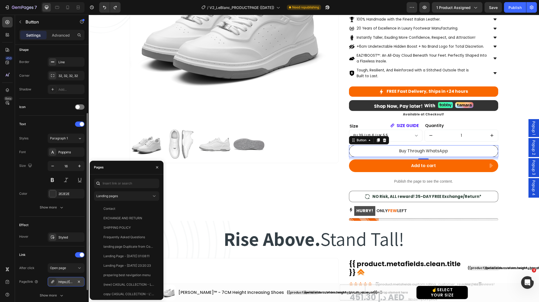
click at [63, 280] on div "https://[DOMAIN_NAME]/971505051909?text=Hello%20L'EXUDE!%20I%20am%20interested%…" at bounding box center [65, 281] width 15 height 5
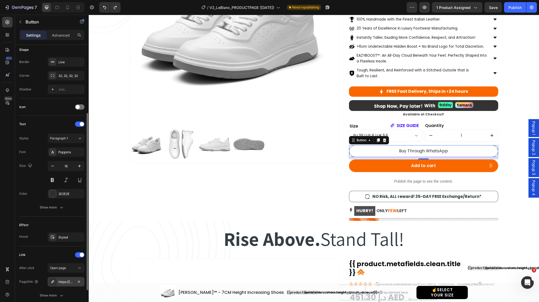
click at [63, 280] on div "https://[DOMAIN_NAME]/971505051909?text=Hello%20L'EXUDE!%20I%20am%20interested%…" at bounding box center [65, 281] width 15 height 5
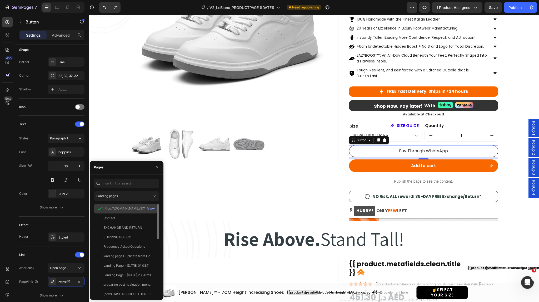
click at [116, 207] on div "https://[DOMAIN_NAME]/971505051909?text=Hello%20L'EXUDE!%20I%20am%20interested%…" at bounding box center [128, 208] width 51 height 5
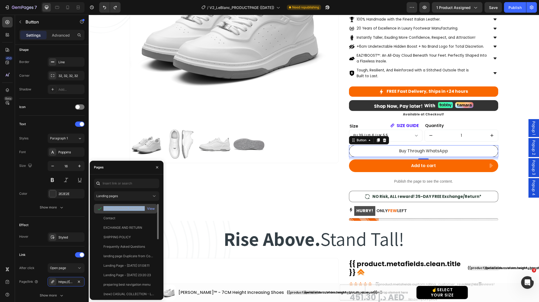
copy div "https://[DOMAIN_NAME]/971505051909?text=Hello%20L'EXUDE!%20I%20am%20interested%…"
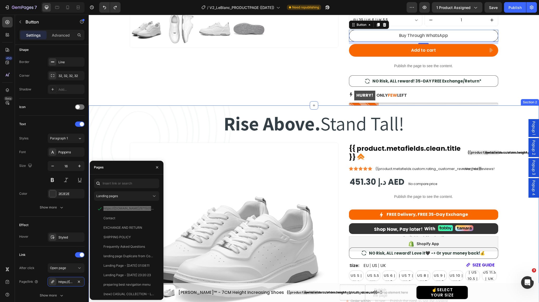
scroll to position [0, 0]
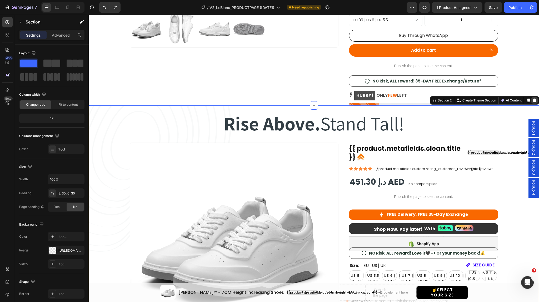
click at [533, 100] on icon at bounding box center [534, 100] width 3 height 4
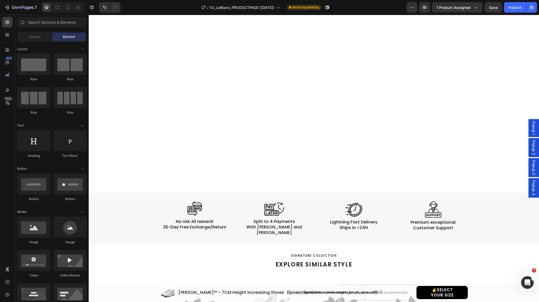
select select "EU 39 | US 6 | UK 5.5"
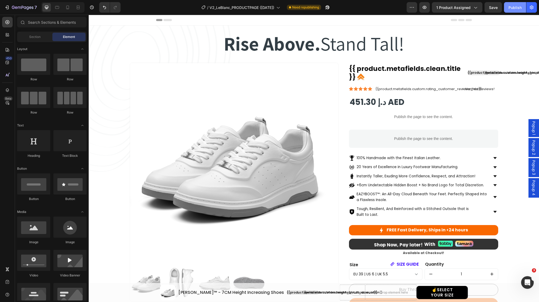
click at [516, 6] on div "Publish" at bounding box center [514, 8] width 13 height 6
